Goal: Task Accomplishment & Management: Use online tool/utility

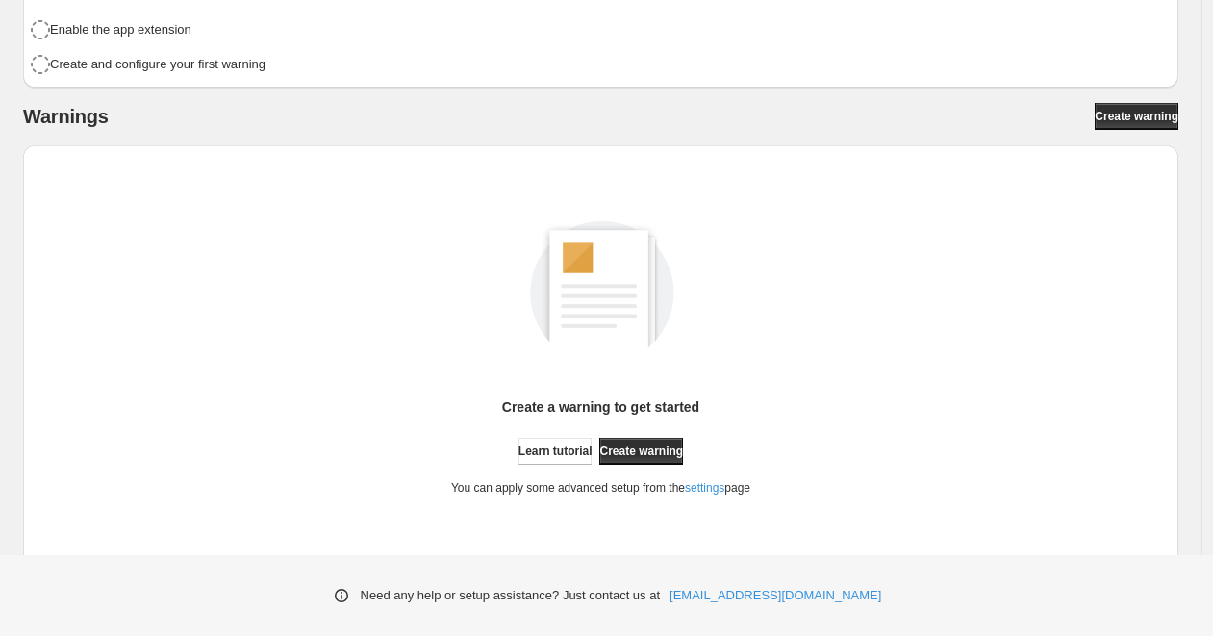
scroll to position [279, 0]
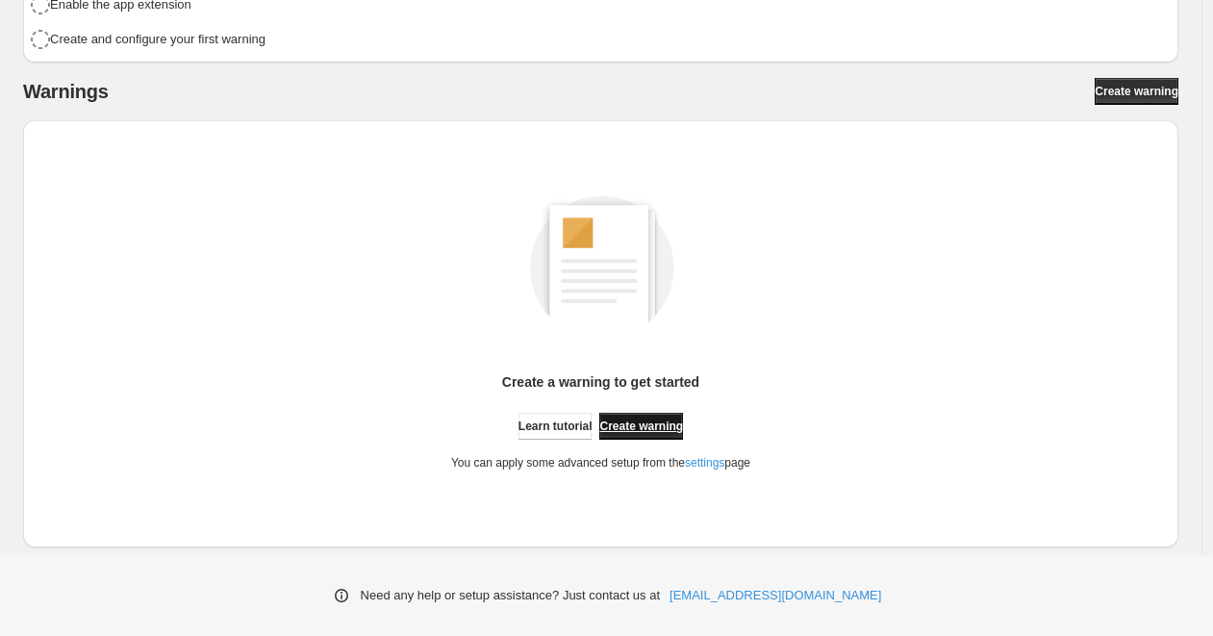
click at [654, 428] on span "Create warning" at bounding box center [641, 425] width 84 height 15
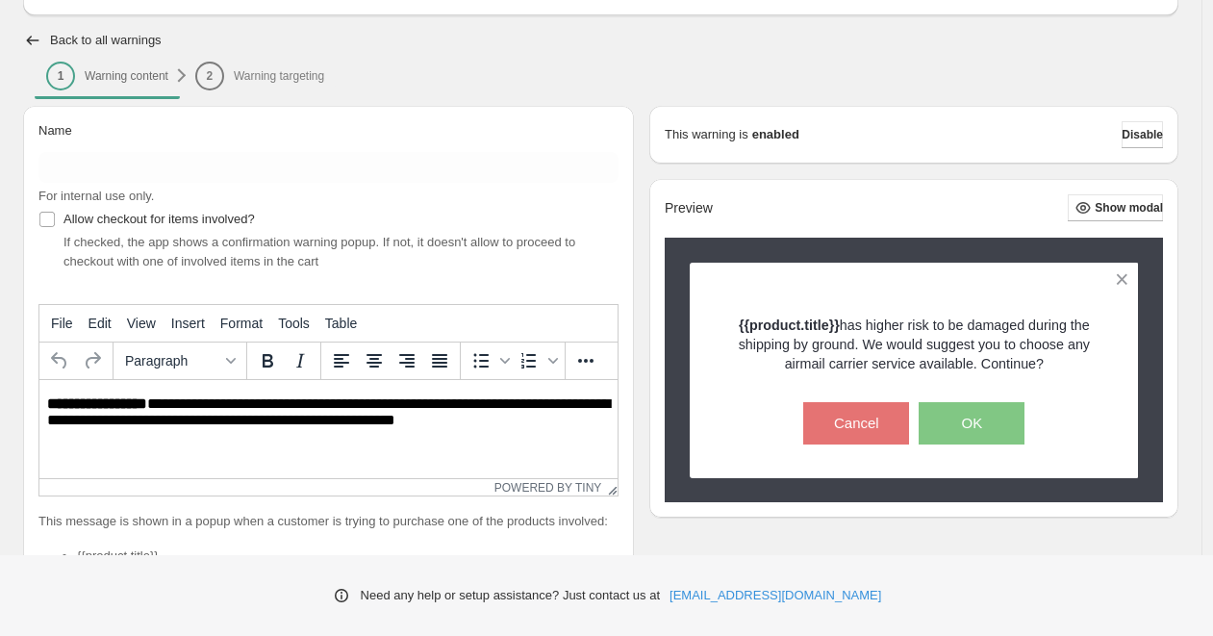
scroll to position [189, 0]
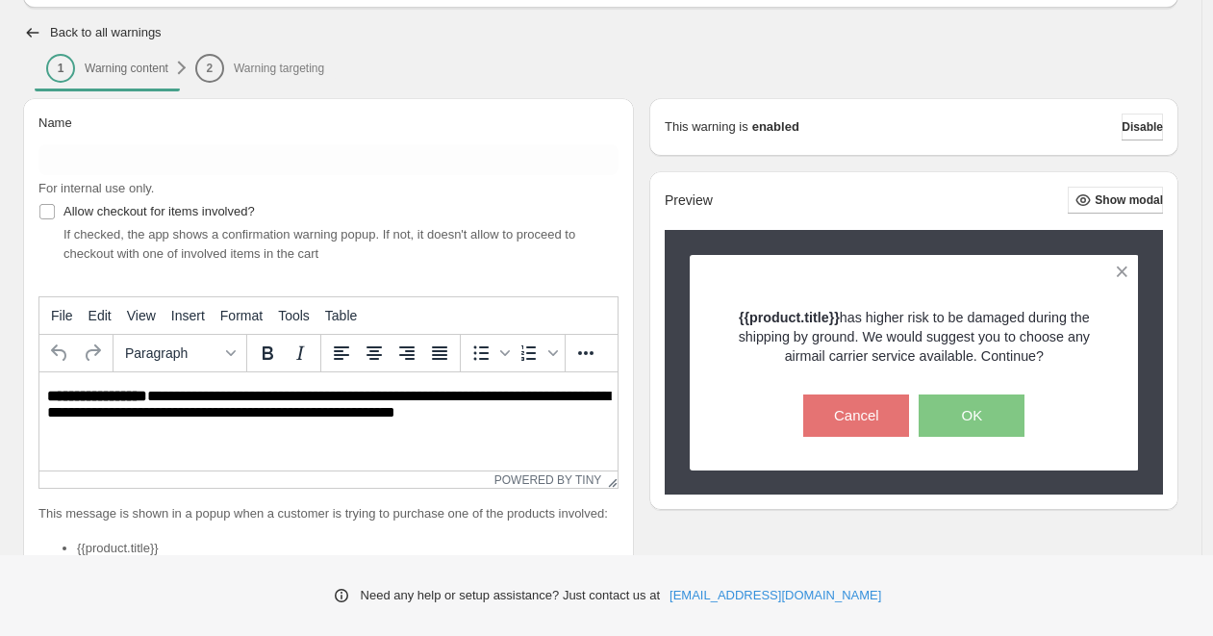
click at [252, 135] on div "Name" at bounding box center [328, 127] width 580 height 27
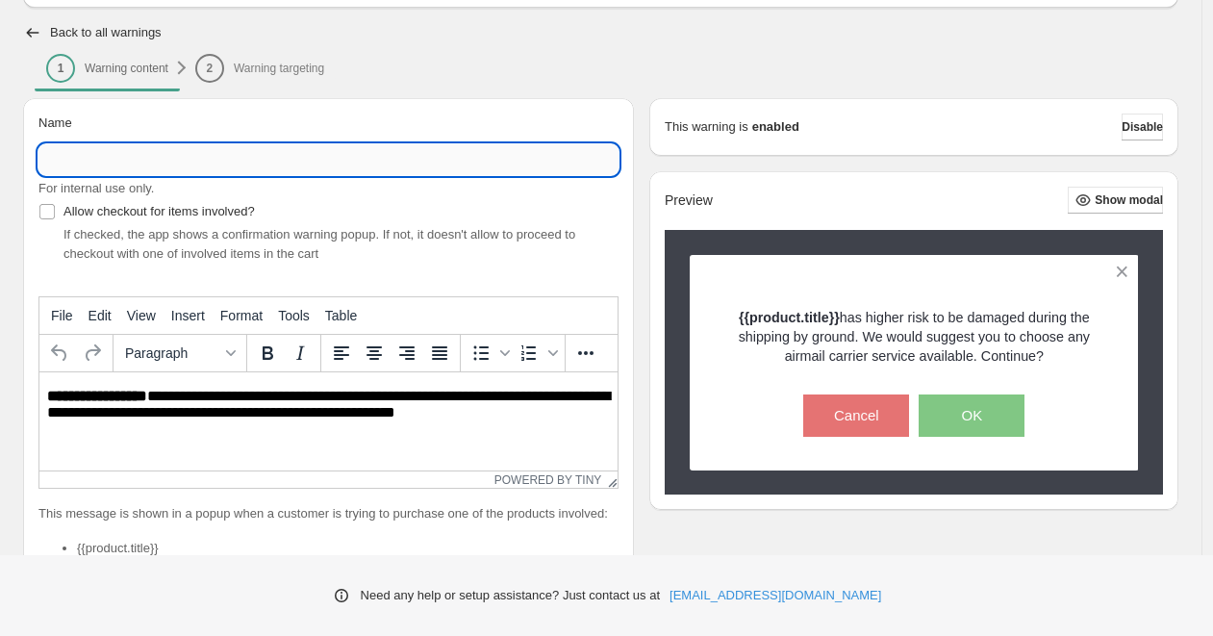
click at [227, 166] on input "Name" at bounding box center [328, 159] width 580 height 31
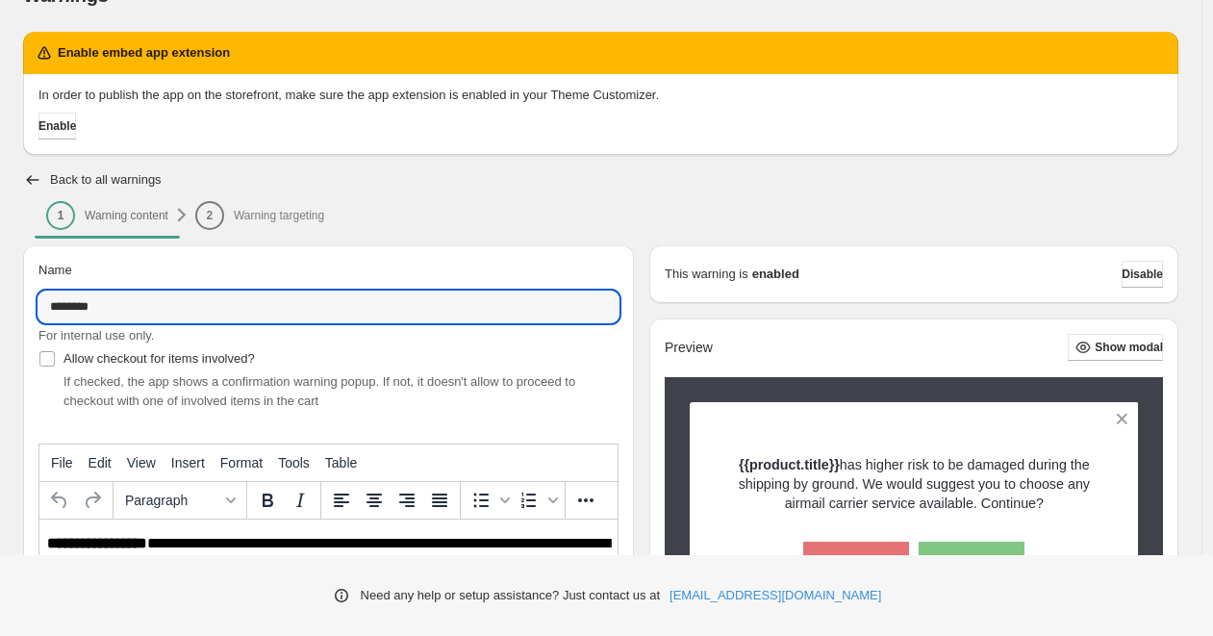
scroll to position [562, 0]
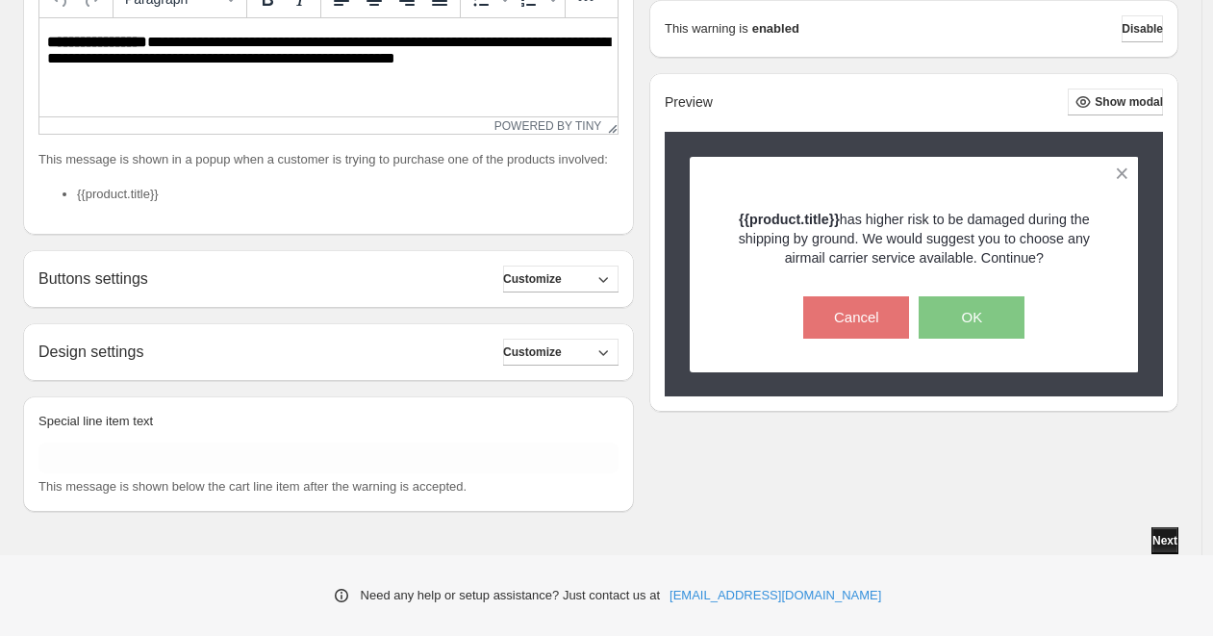
type input "*******"
click at [1167, 536] on span "Next" at bounding box center [1164, 540] width 25 height 15
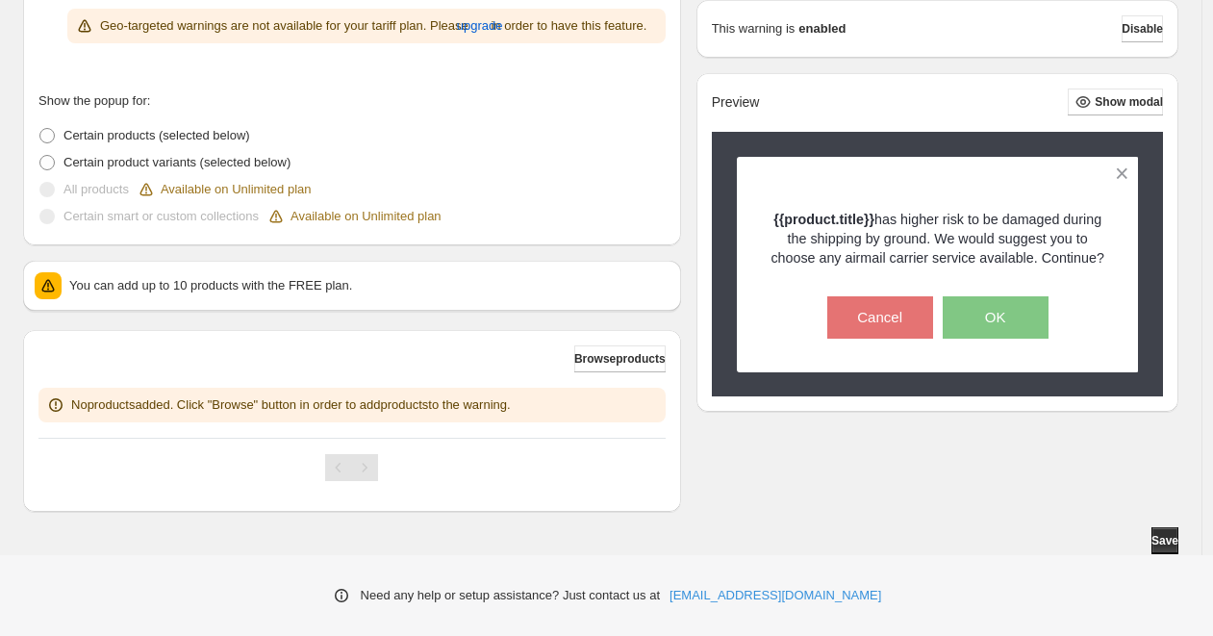
scroll to position [489, 0]
click at [585, 367] on span "Browse products" at bounding box center [619, 358] width 91 height 15
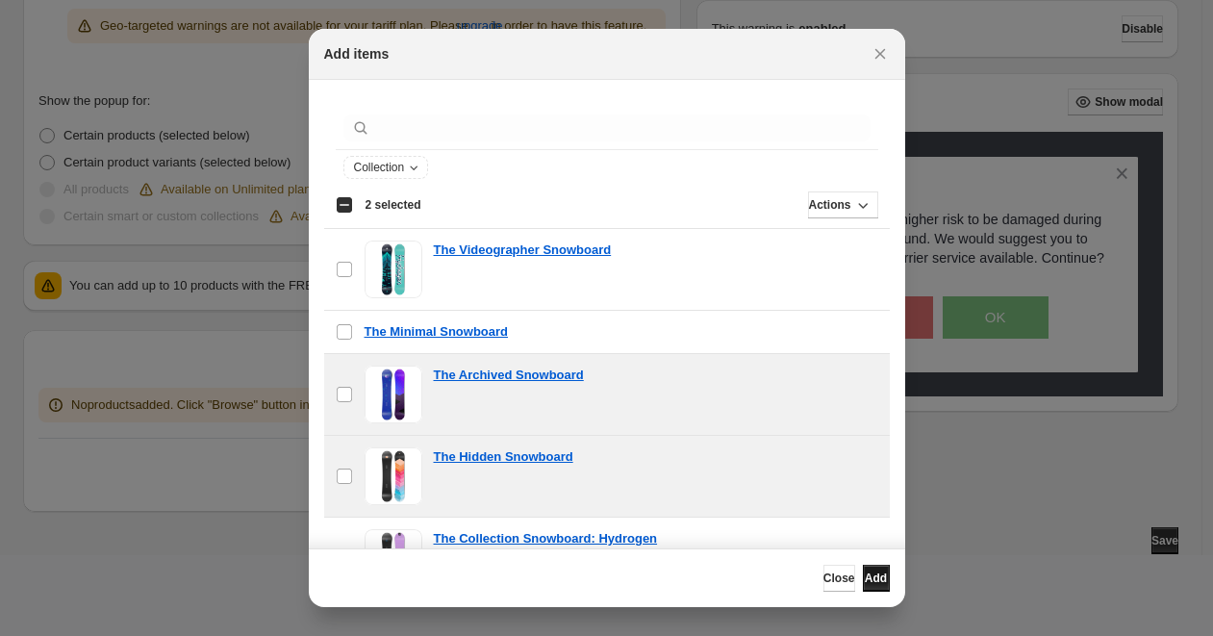
click at [869, 573] on span "Add" at bounding box center [876, 577] width 22 height 15
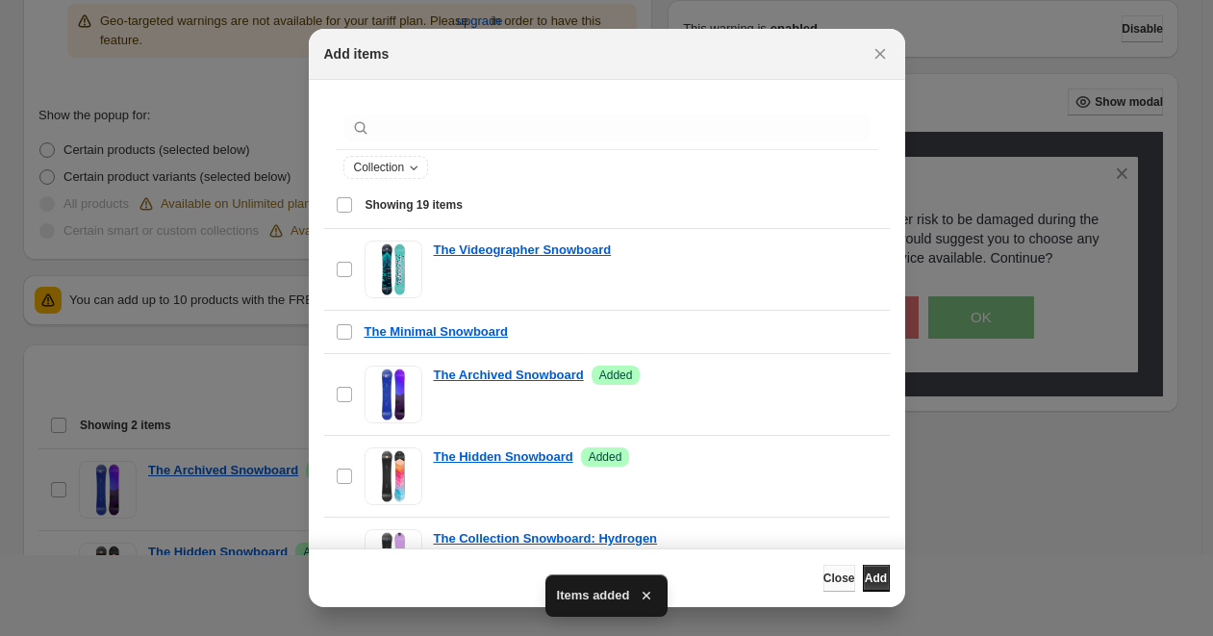
click at [823, 573] on span "Close" at bounding box center [839, 577] width 32 height 15
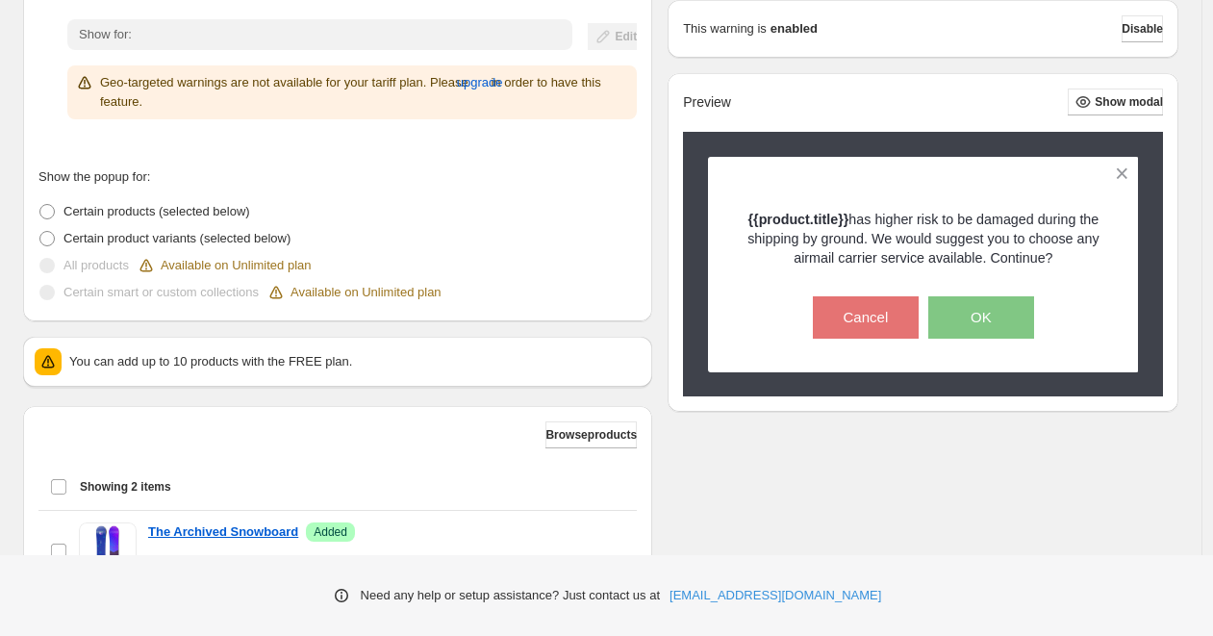
scroll to position [429, 0]
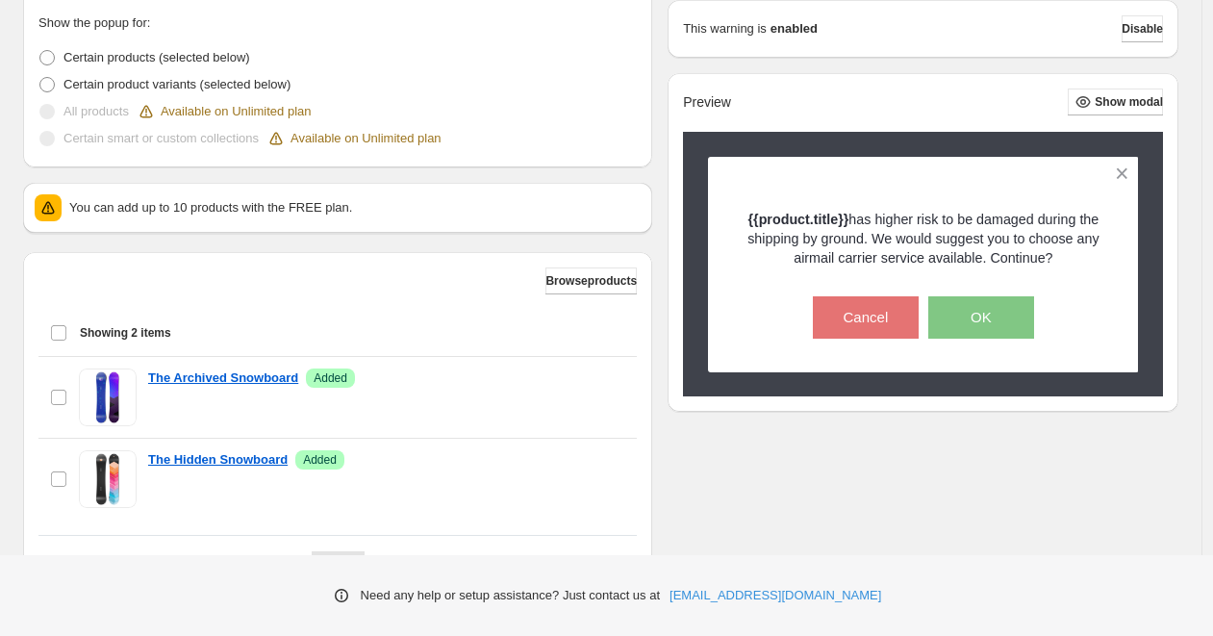
scroll to position [568, 0]
